Goal: Download file/media

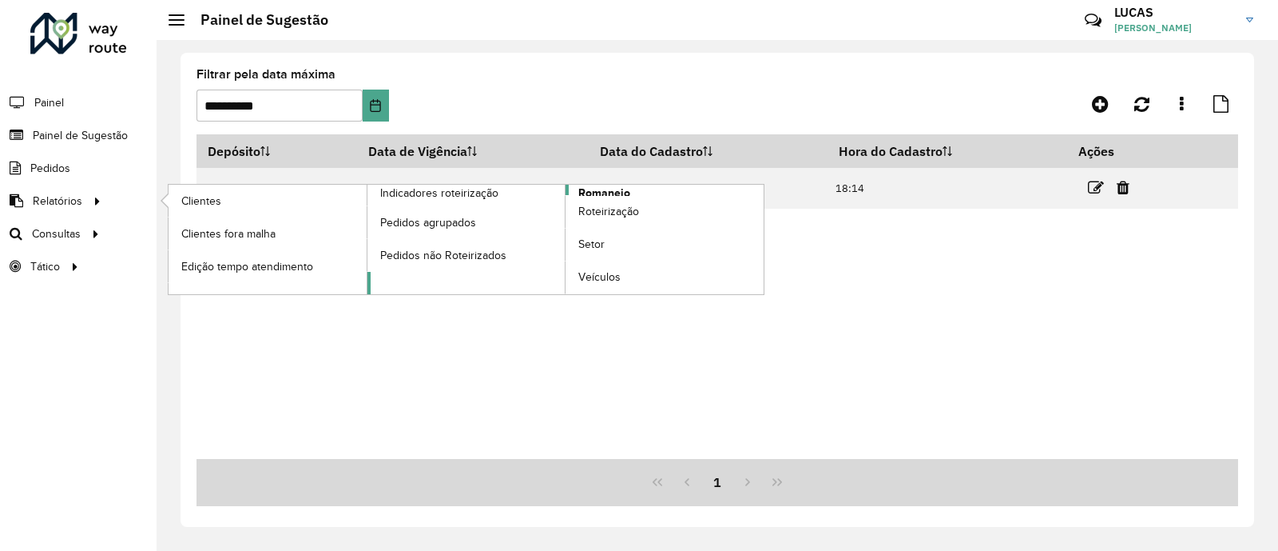
click at [592, 189] on span "Romaneio" at bounding box center [604, 193] width 52 height 17
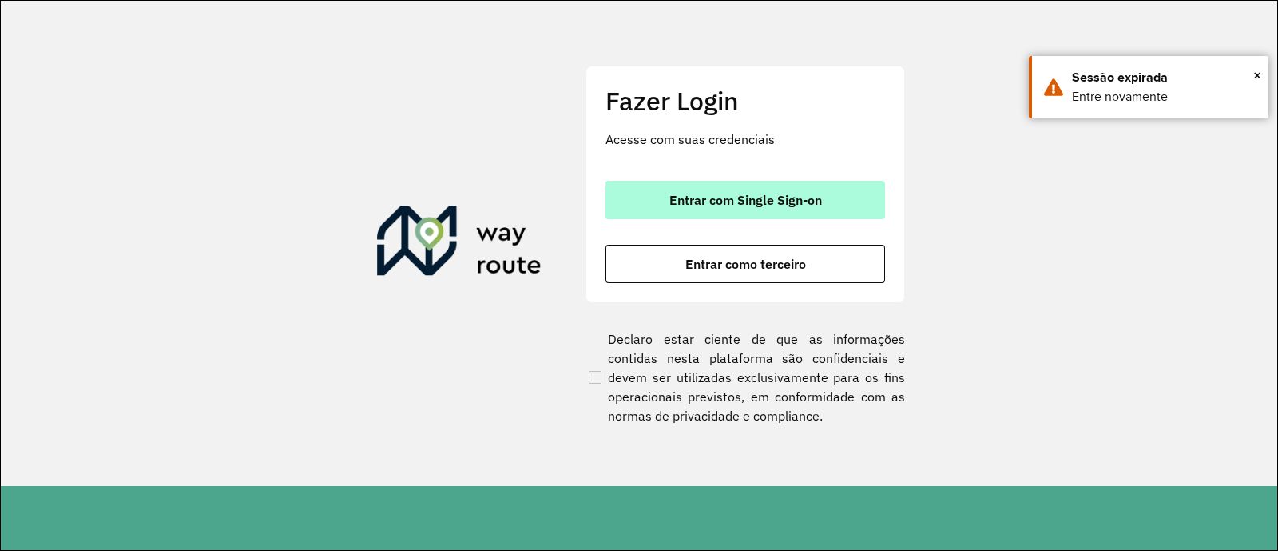
click at [811, 217] on button "Entrar com Single Sign-on" at bounding box center [746, 200] width 280 height 38
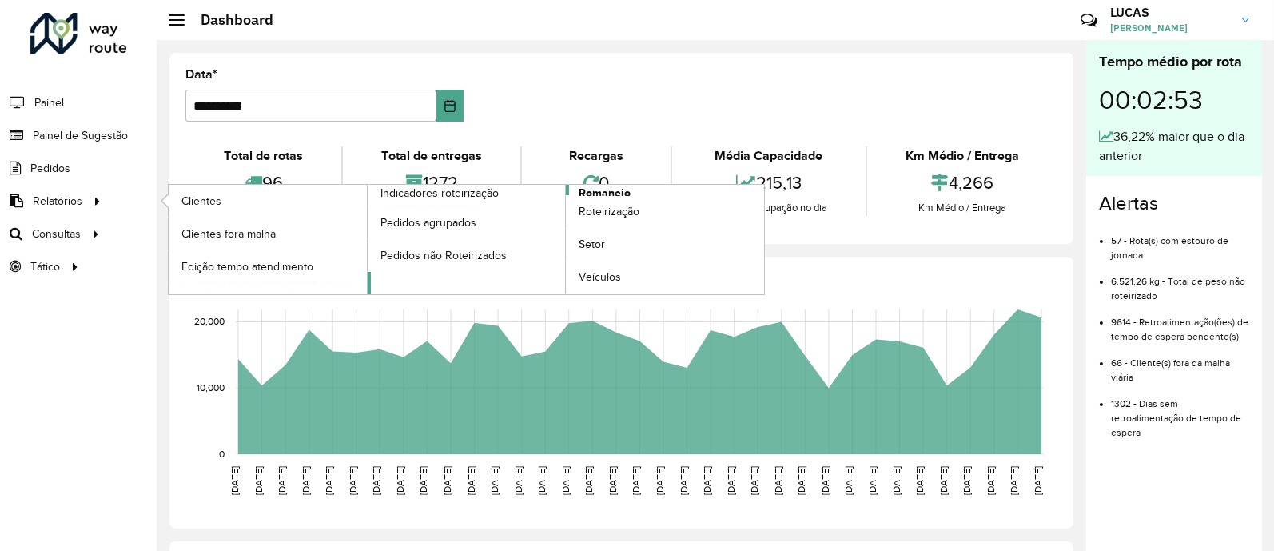
click at [612, 191] on span "Romaneio" at bounding box center [604, 193] width 52 height 17
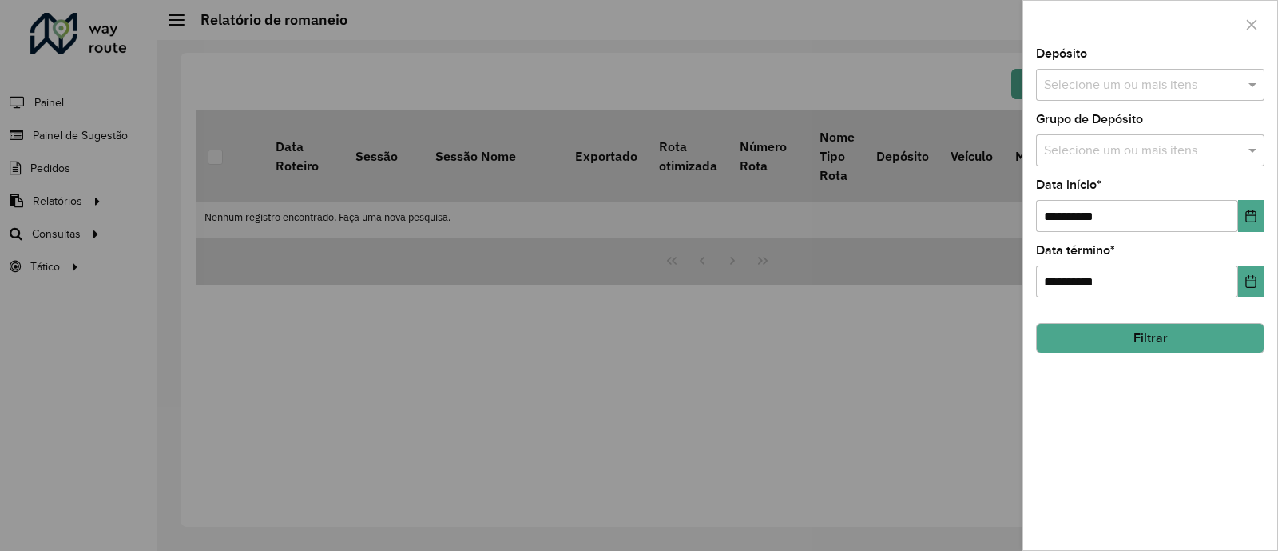
click at [1096, 85] on input "text" at bounding box center [1142, 85] width 205 height 19
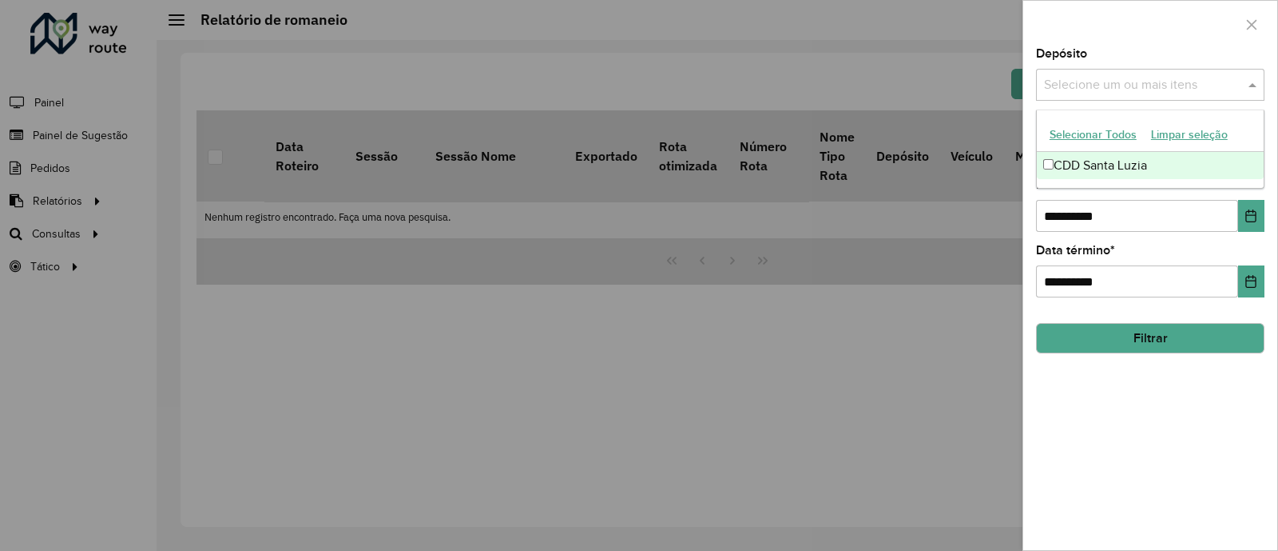
click at [1077, 168] on div "CDD Santa Luzia" at bounding box center [1150, 165] width 227 height 27
click at [1258, 213] on button "Choose Date" at bounding box center [1251, 216] width 26 height 32
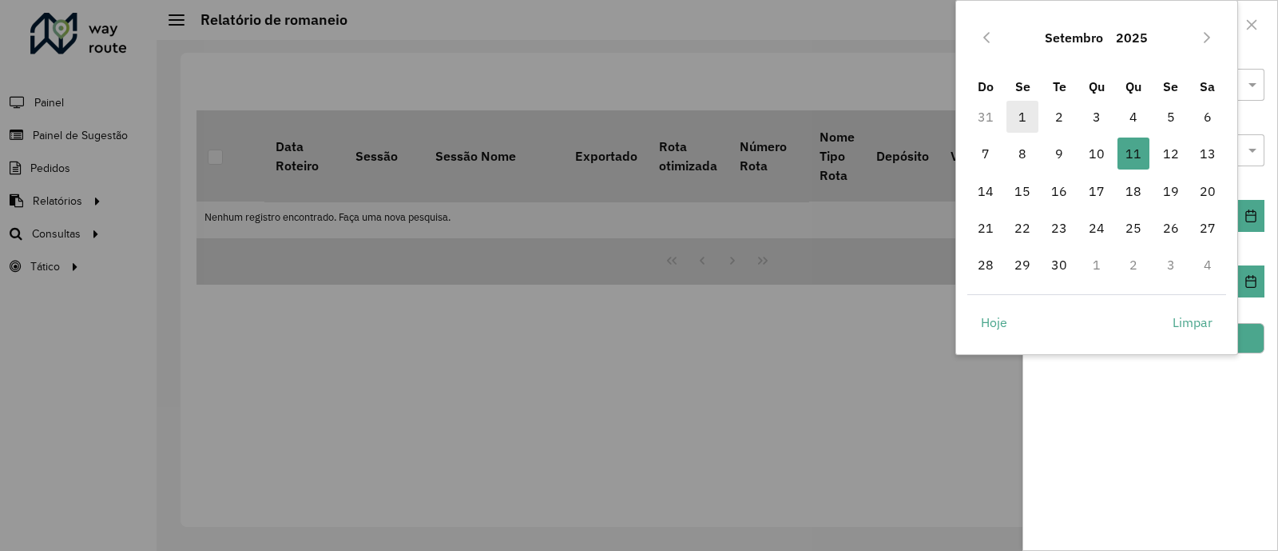
click at [1024, 109] on span "1" at bounding box center [1023, 117] width 32 height 32
type input "**********"
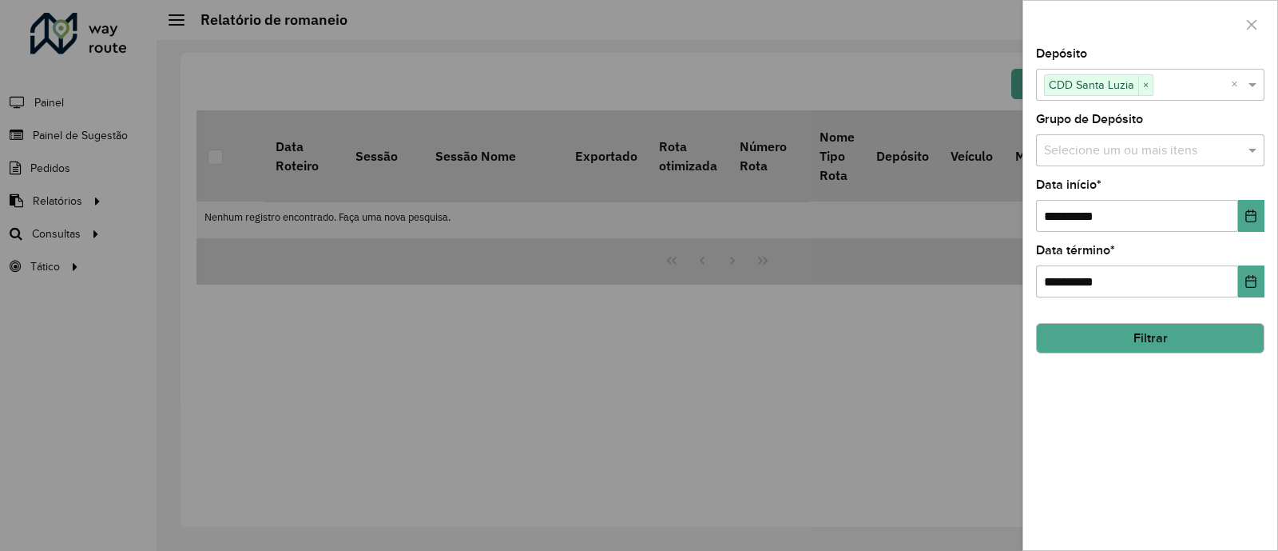
click at [1183, 337] on button "Filtrar" at bounding box center [1150, 338] width 229 height 30
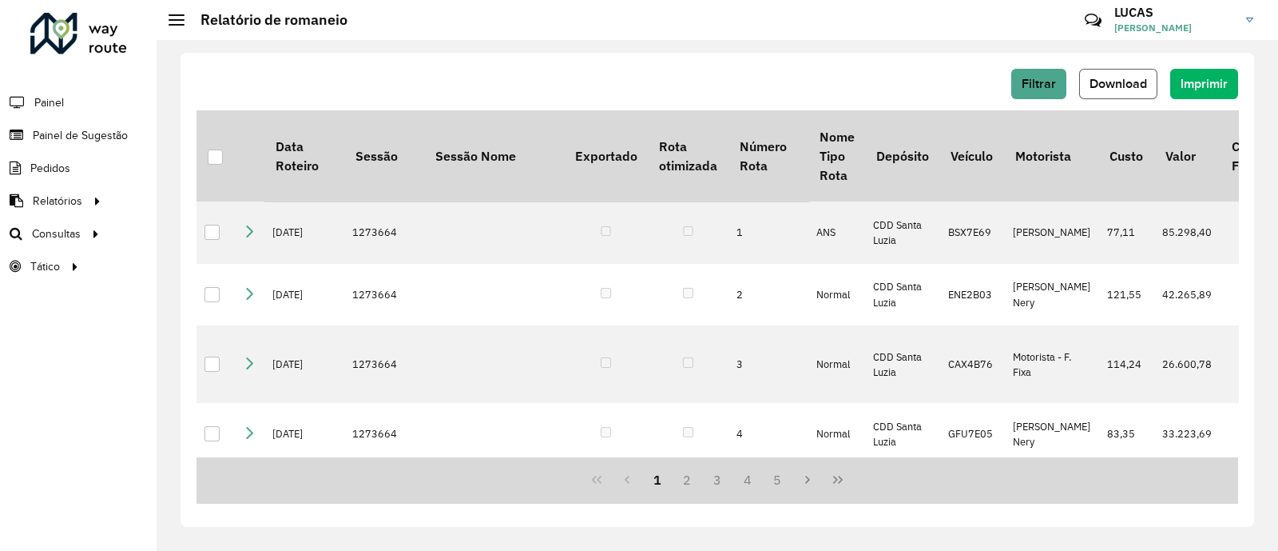
click at [1121, 88] on span "Download" at bounding box center [1119, 84] width 58 height 14
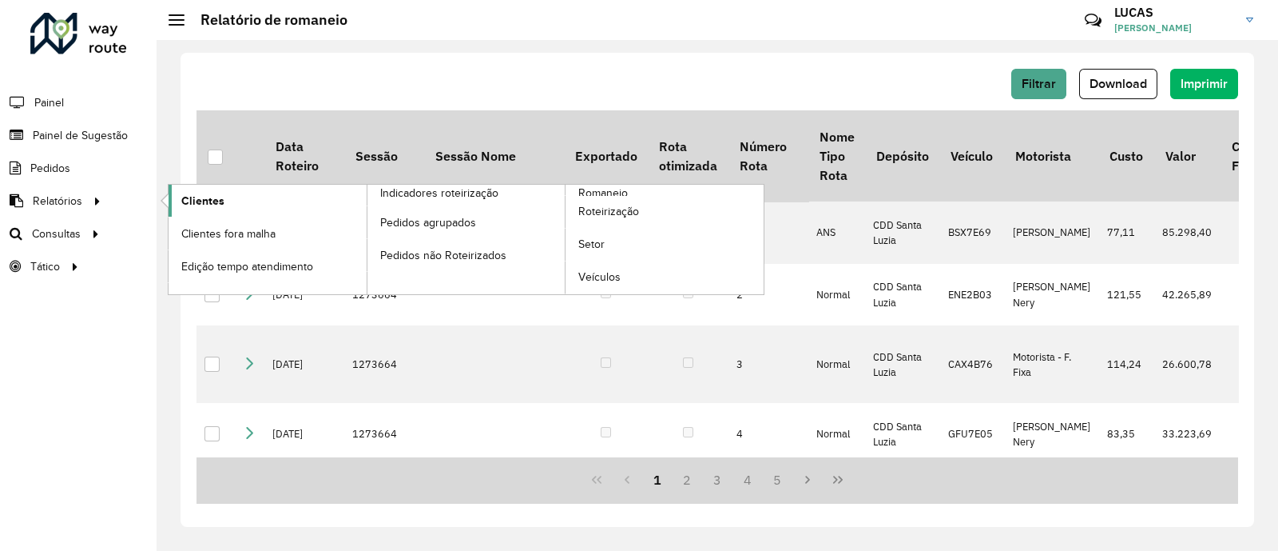
click at [186, 194] on span "Clientes" at bounding box center [202, 201] width 43 height 17
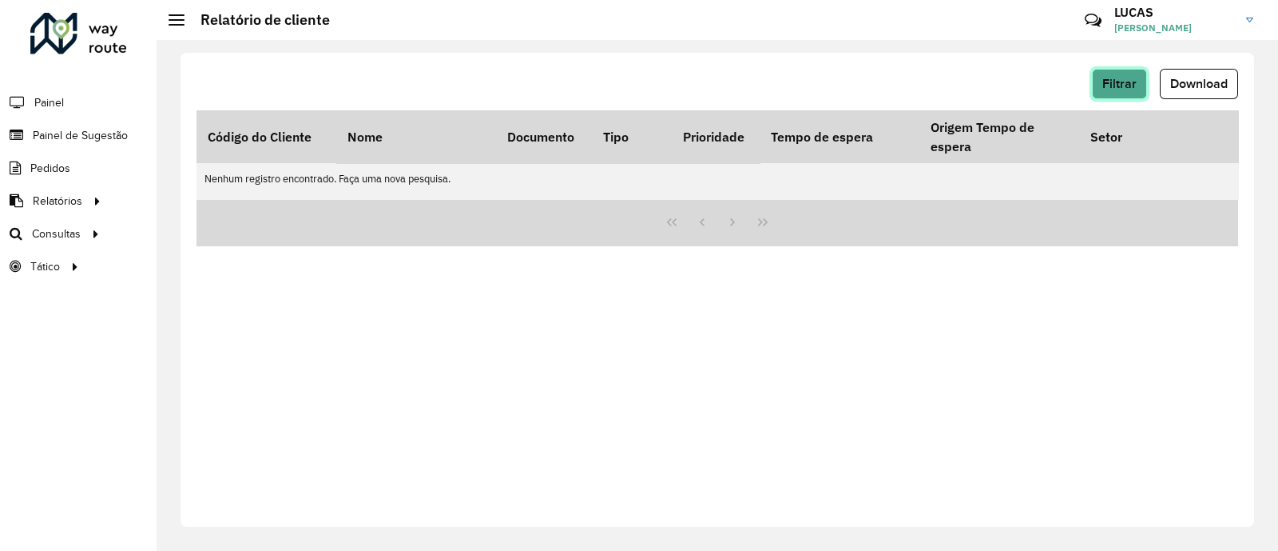
click at [1133, 74] on button "Filtrar" at bounding box center [1119, 84] width 55 height 30
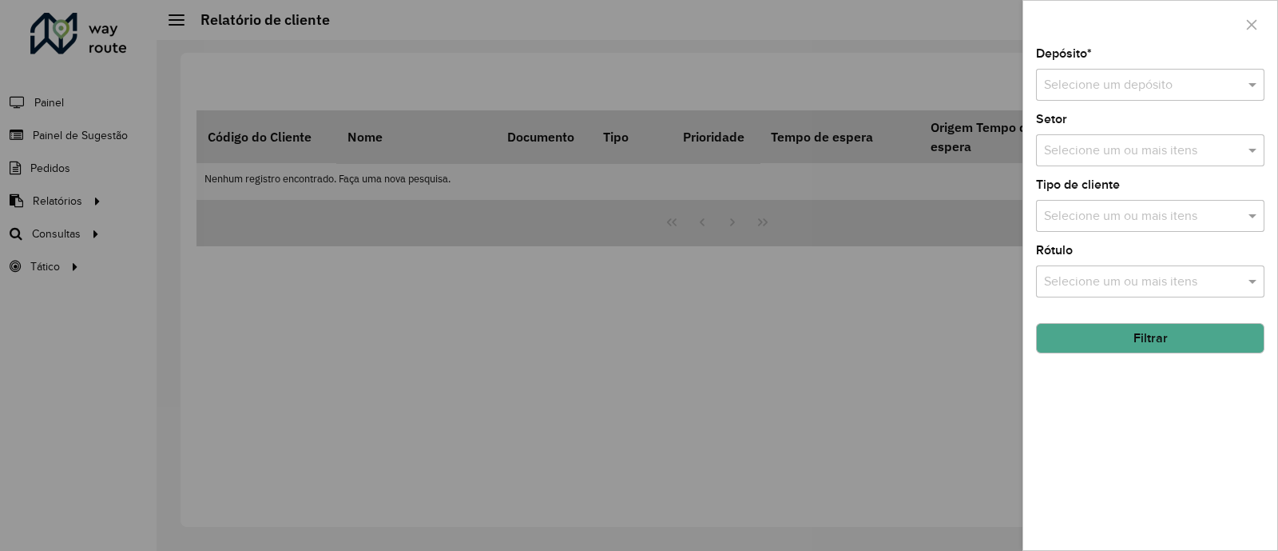
click at [1082, 93] on input "text" at bounding box center [1134, 85] width 181 height 19
click at [1083, 125] on span "CDD Santa Luzia" at bounding box center [1089, 132] width 93 height 14
click at [1128, 349] on button "Filtrar" at bounding box center [1150, 338] width 229 height 30
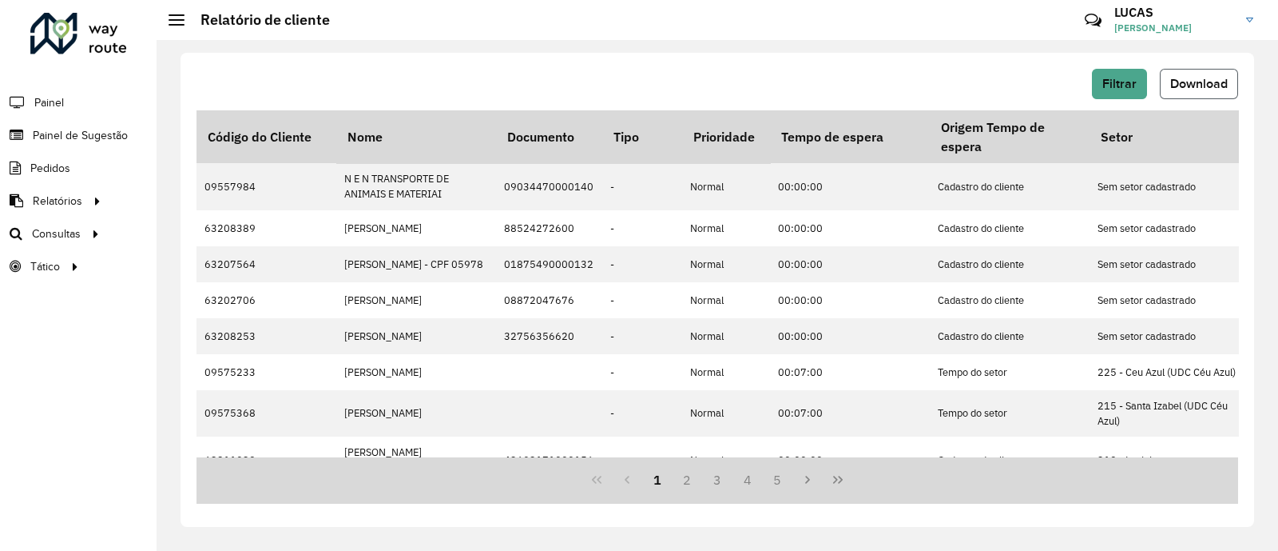
click at [1218, 89] on span "Download" at bounding box center [1200, 84] width 58 height 14
